Goal: Information Seeking & Learning: Learn about a topic

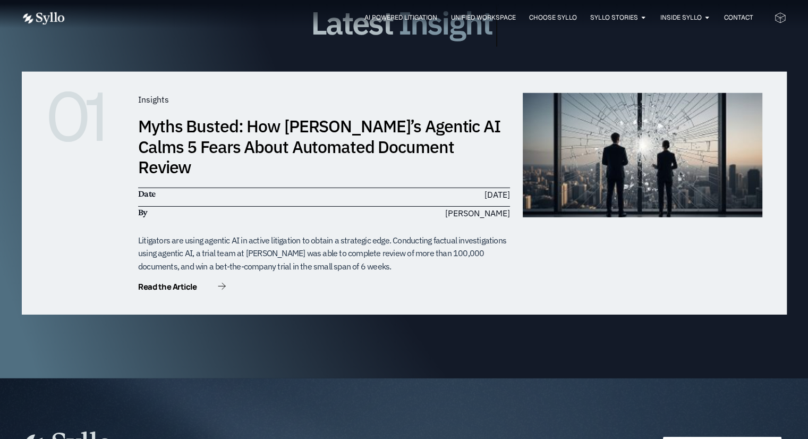
scroll to position [3430, 0]
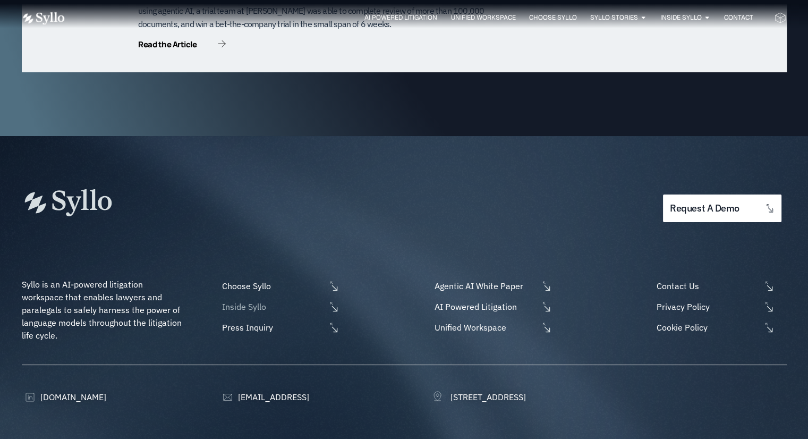
click at [245, 300] on span "Inside Syllo" at bounding box center [272, 306] width 106 height 13
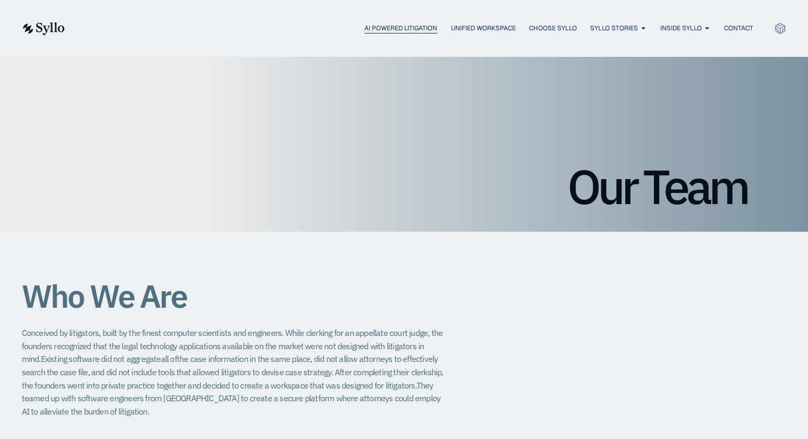
click at [374, 23] on span "AI Powered Litigation" at bounding box center [400, 28] width 73 height 10
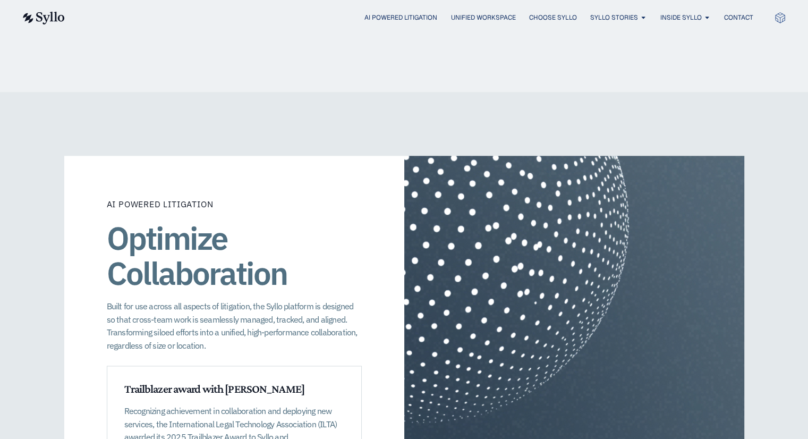
scroll to position [1275, 0]
